Goal: Task Accomplishment & Management: Use online tool/utility

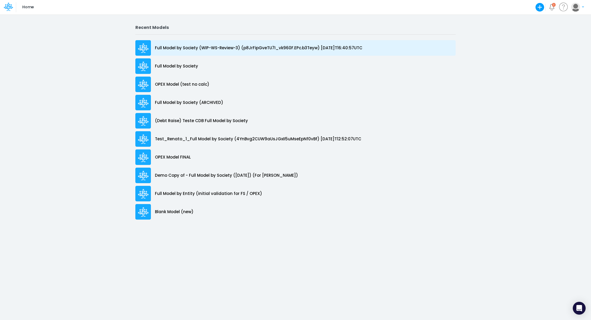
click at [298, 49] on p "Full Model by Society (WIP-WS-Review-3) (p8JrFipGveTU7I_vk960F.EPc.b3Teyw) [DAT…" at bounding box center [259, 48] width 208 height 6
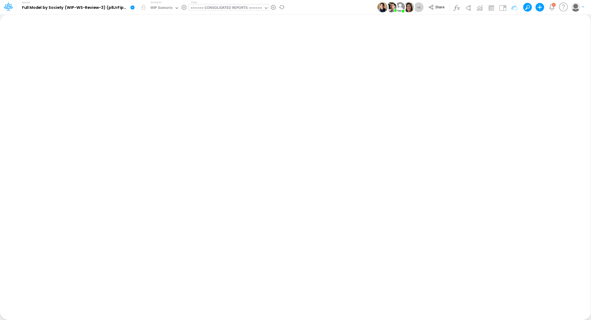
click at [212, 8] on div "====== CONSOLIDATED REPORTS ======" at bounding box center [226, 8] width 71 height 6
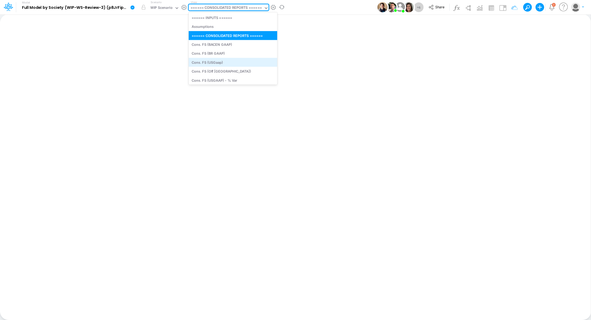
click at [225, 65] on div "Cons. FS (USGaap)" at bounding box center [233, 62] width 89 height 9
type input "Consolidated FS - USGAAP"
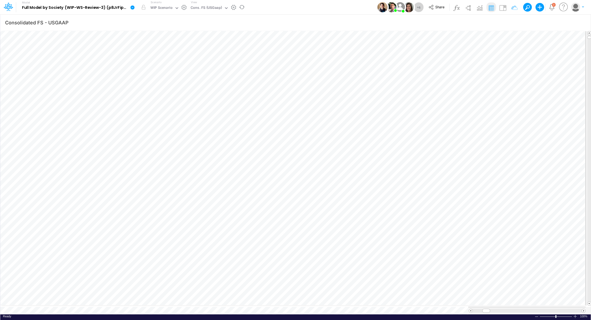
scroll to position [2, 1]
click at [158, 8] on div "WIP Scenario" at bounding box center [161, 8] width 22 height 6
click at [172, 29] on div "Actual (WIP-OK-2) [Snapshot]" at bounding box center [192, 26] width 87 height 9
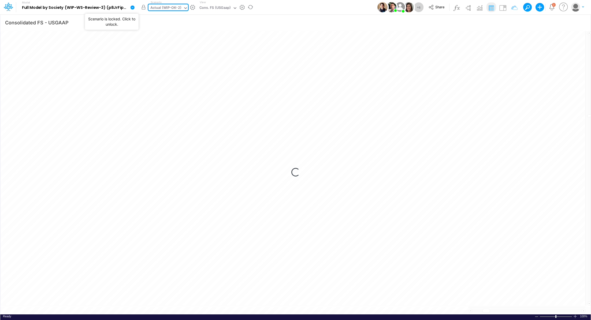
click at [145, 9] on button "button" at bounding box center [144, 7] width 10 height 10
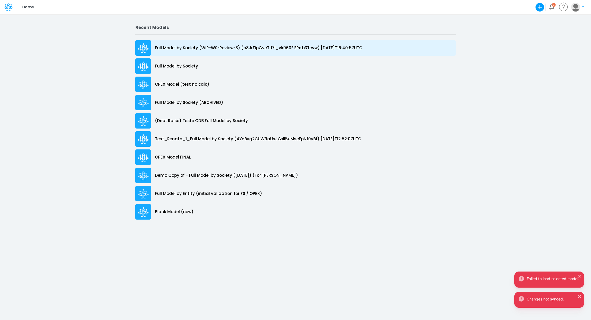
click at [299, 47] on p "Full Model by Society (WIP-WS-Review-3) (p8JrFipGveTU7I_vk960F.EPc.b3Teyw) [DAT…" at bounding box center [259, 48] width 208 height 6
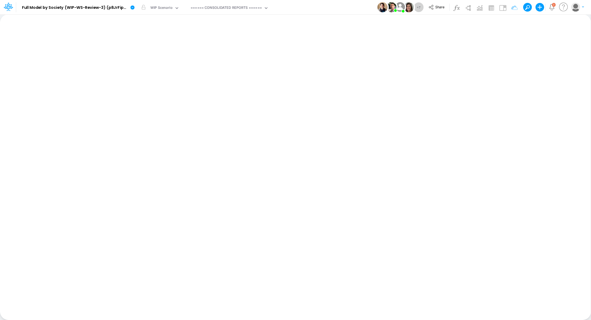
click at [159, 10] on div "WIP Scenario" at bounding box center [161, 8] width 22 height 6
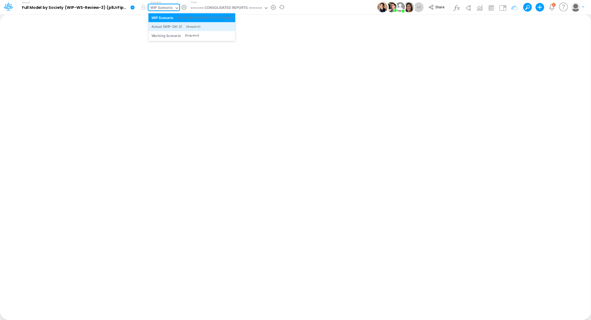
click at [175, 27] on div "Actual (WIP-OK-2)" at bounding box center [167, 26] width 31 height 5
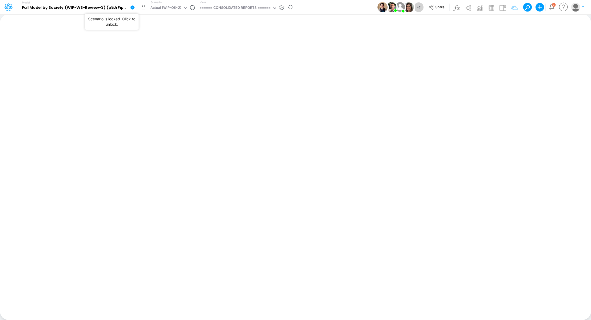
click at [145, 8] on button "button" at bounding box center [144, 7] width 10 height 10
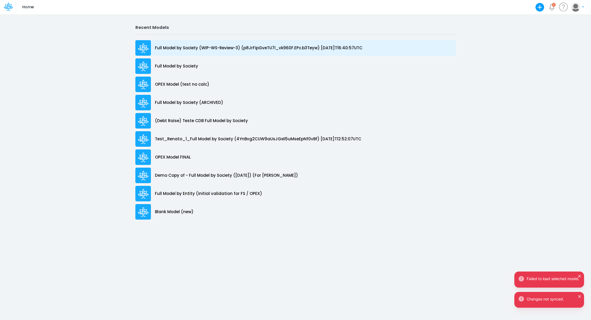
click at [218, 49] on p "Full Model by Society (WIP-WS-Review-3) (p8JrFipGveTU7I_vk960F.EPc.b3Teyw) [DAT…" at bounding box center [259, 48] width 208 height 6
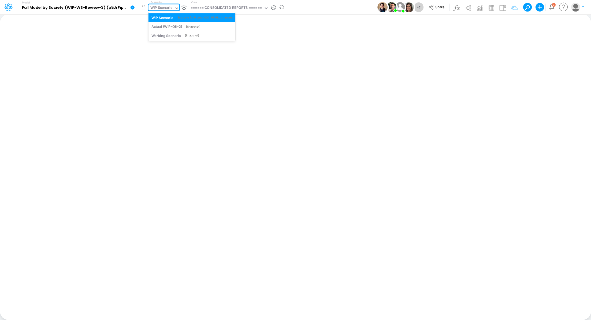
click at [159, 8] on div "WIP Scenario" at bounding box center [161, 8] width 22 height 6
click at [166, 27] on div "Actual (WIP-OK-2)" at bounding box center [167, 26] width 31 height 5
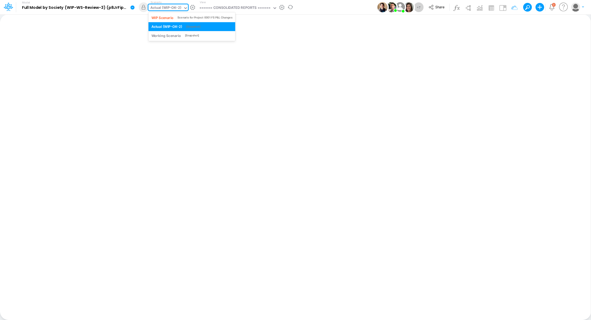
click at [170, 10] on div "Actual (WIP-OK-2)" at bounding box center [165, 8] width 31 height 6
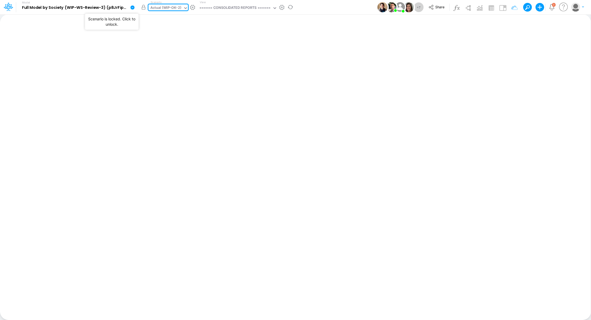
click at [143, 9] on button "button" at bounding box center [144, 7] width 10 height 10
